Goal: Task Accomplishment & Management: Complete application form

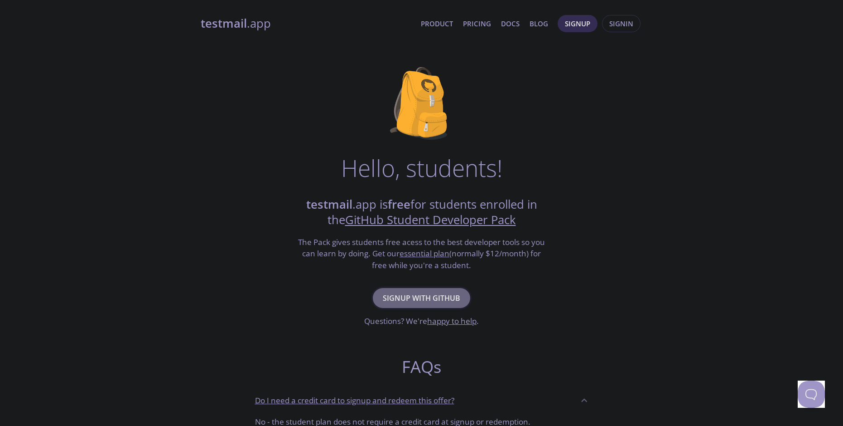
click at [432, 300] on span "Signup with GitHub" at bounding box center [421, 297] width 77 height 13
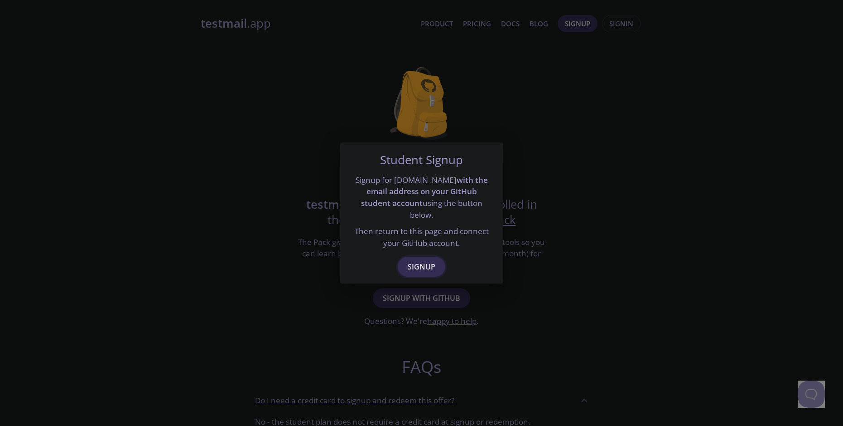
click at [425, 257] on button "Signup" at bounding box center [422, 267] width 48 height 20
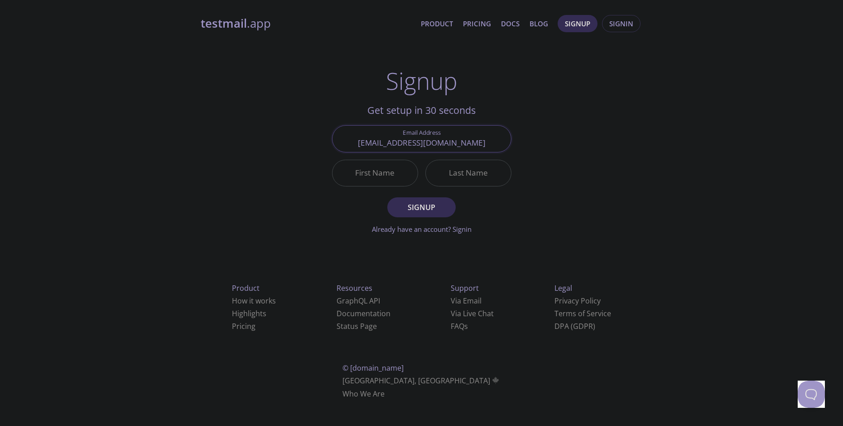
type input "[EMAIL_ADDRESS][DOMAIN_NAME]"
type input "The"
type input "bug"
click at [387, 197] on button "Signup" at bounding box center [421, 207] width 68 height 20
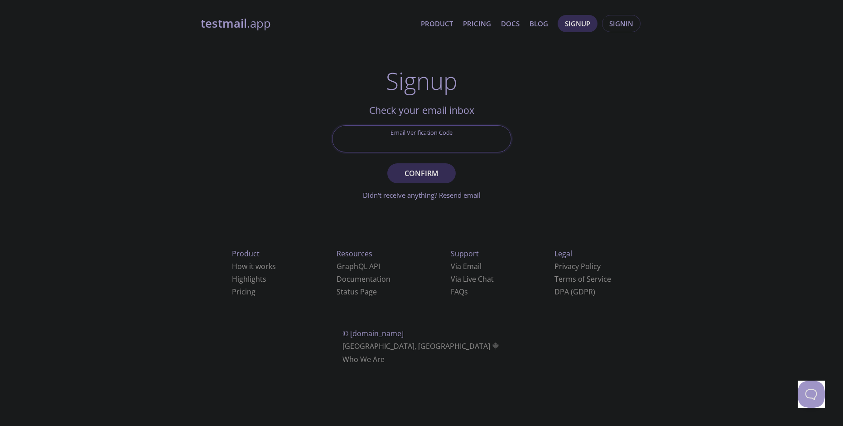
click at [421, 128] on input "Email Verification Code" at bounding box center [422, 139] width 179 height 26
paste input "18XL74U"
type input "18XL74U"
click at [445, 171] on span "Confirm" at bounding box center [421, 173] width 48 height 13
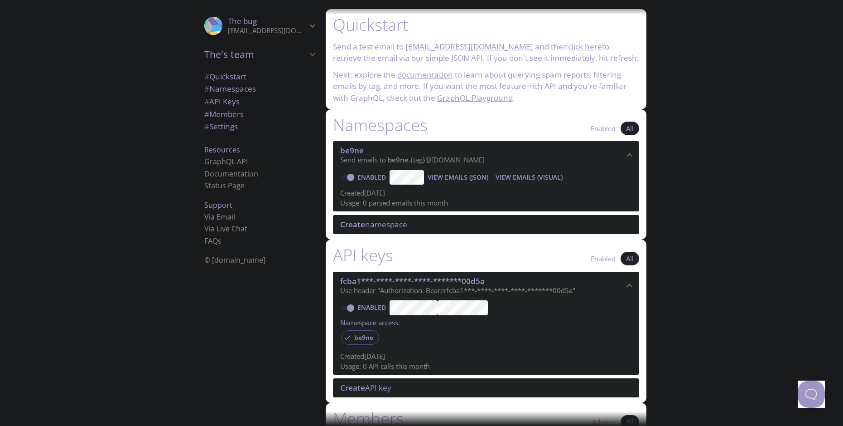
click at [220, 54] on span "The's team" at bounding box center [255, 54] width 102 height 13
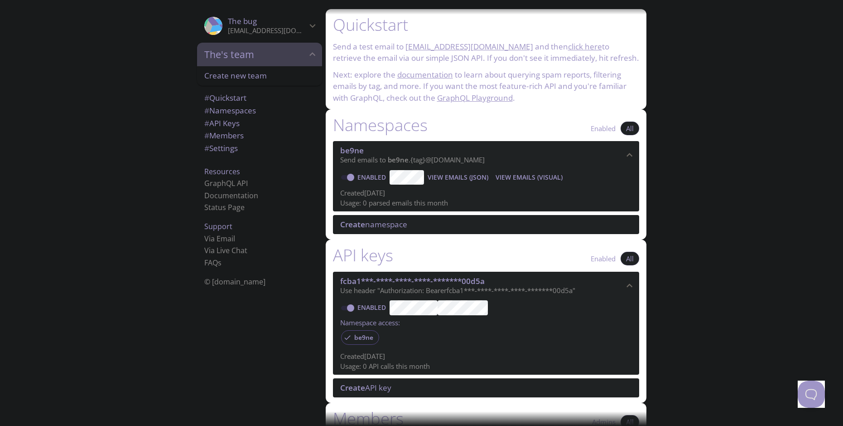
click at [256, 56] on span "The's team" at bounding box center [255, 54] width 102 height 13
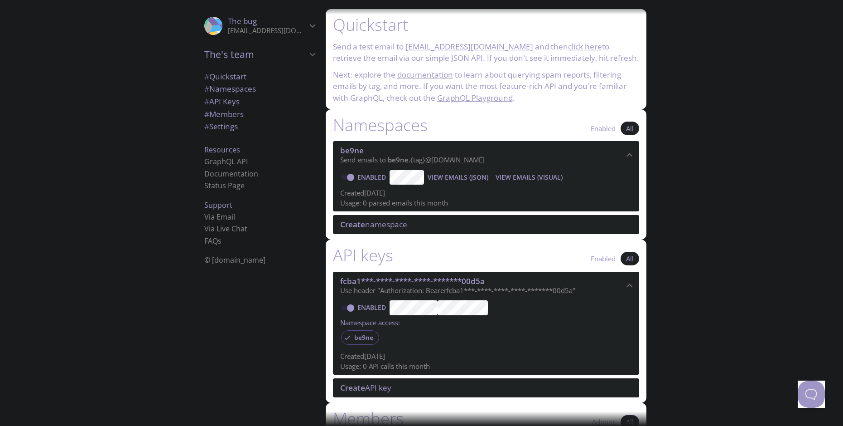
click at [230, 73] on span "# Quickstart" at bounding box center [225, 76] width 42 height 10
